Goal: Task Accomplishment & Management: Manage account settings

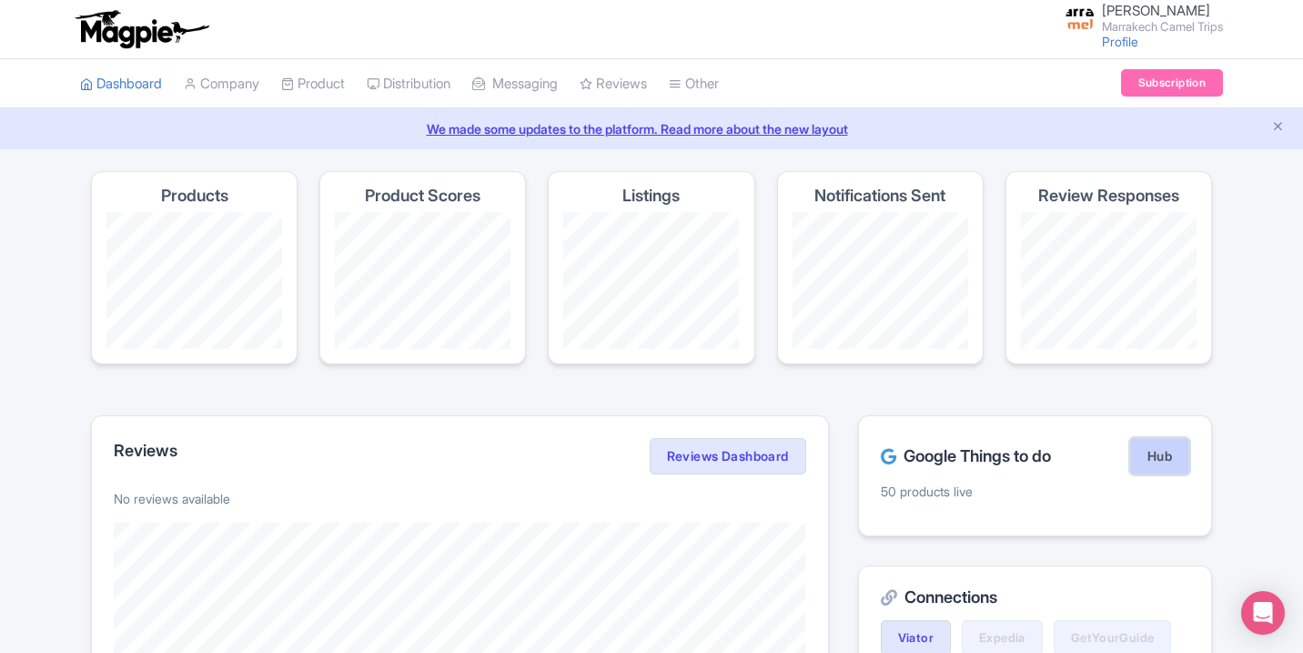
click at [1162, 458] on link "Hub" at bounding box center [1159, 456] width 59 height 36
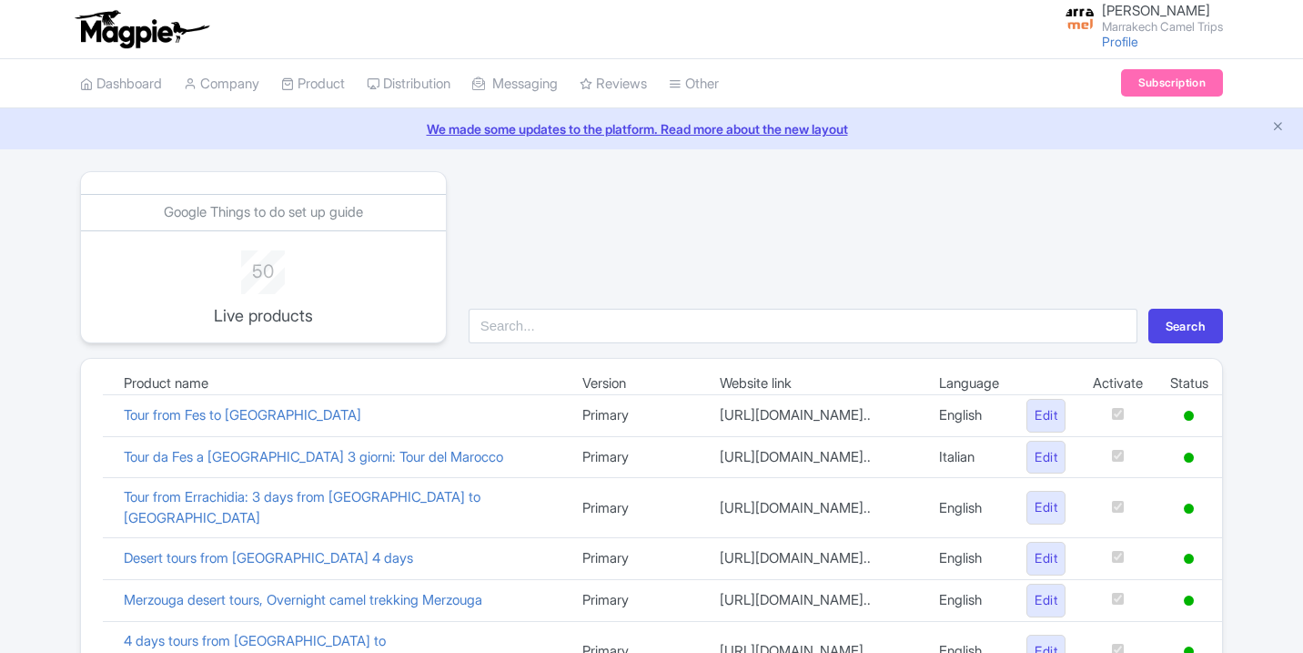
scroll to position [792, 0]
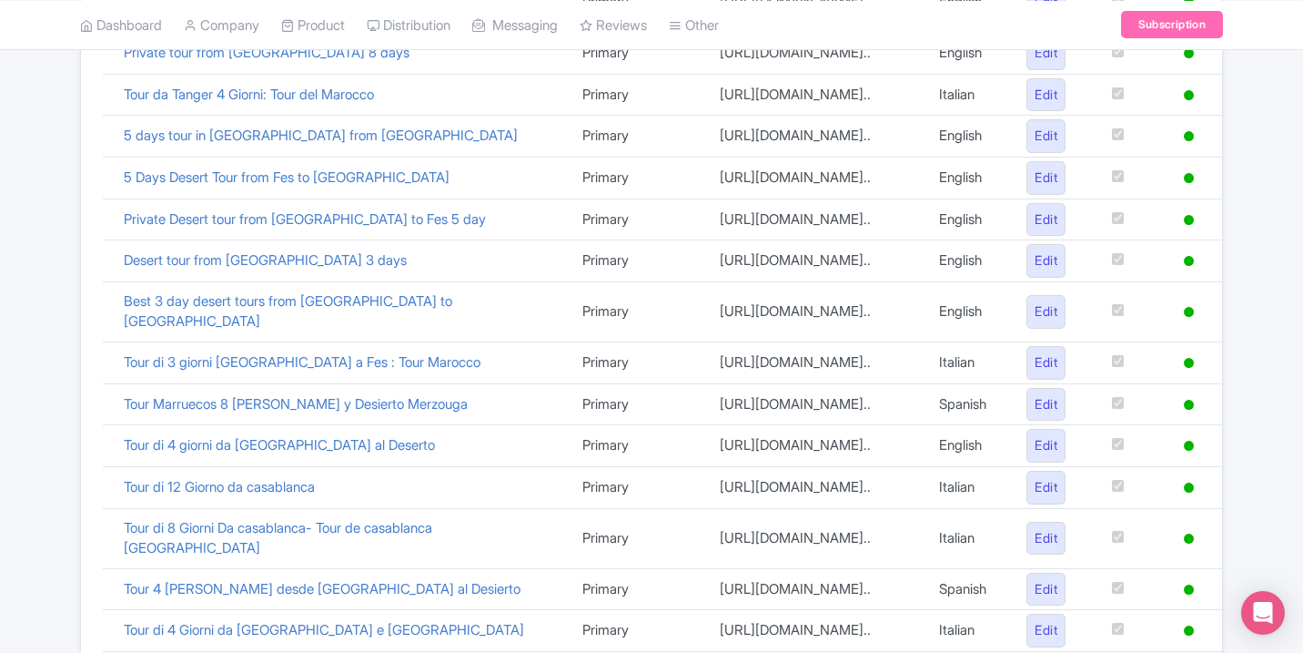
click at [304, 198] on td "5 Days Desert Tour from Fes to Marrakech" at bounding box center [339, 178] width 459 height 42
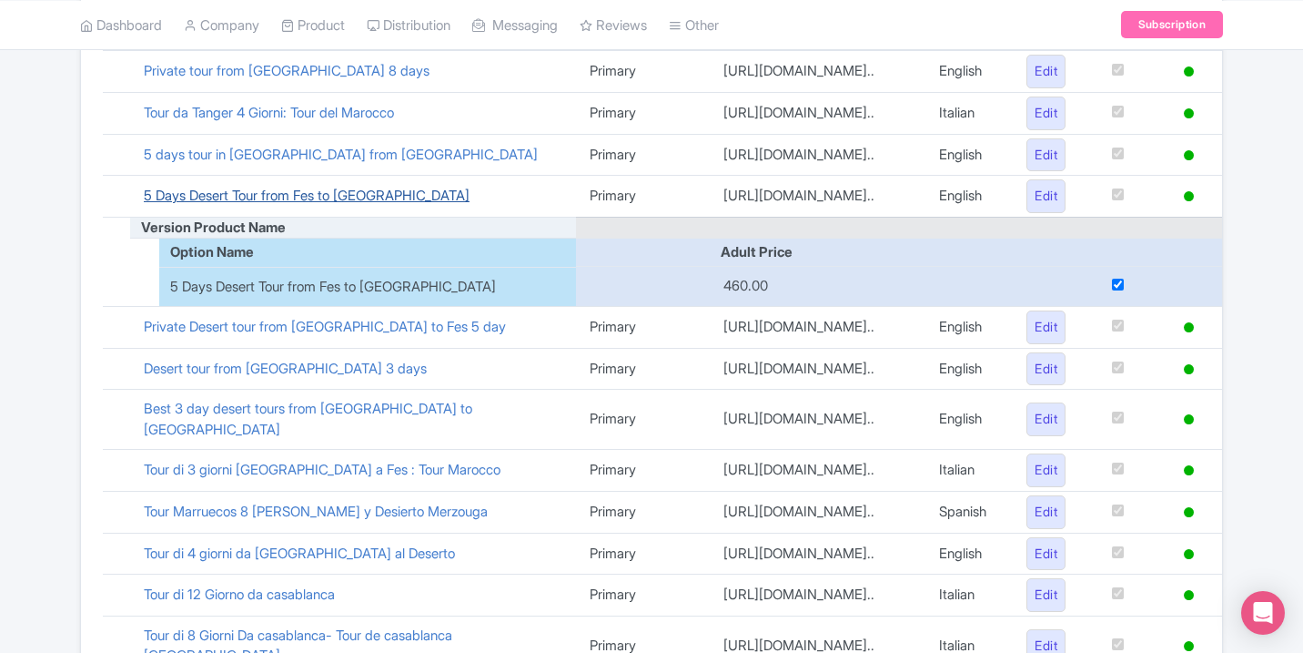
click at [295, 204] on link "5 Days Desert Tour from Fes to Marrakech" at bounding box center [307, 195] width 326 height 17
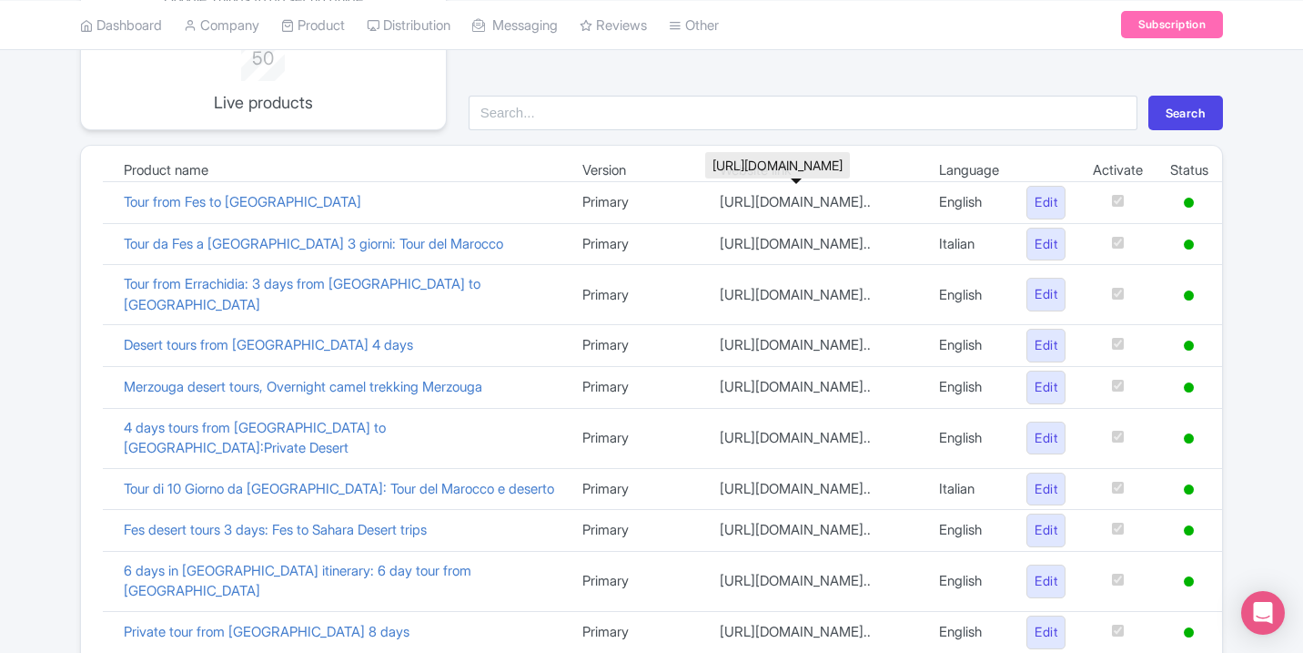
scroll to position [0, 0]
